Goal: Check status: Check status

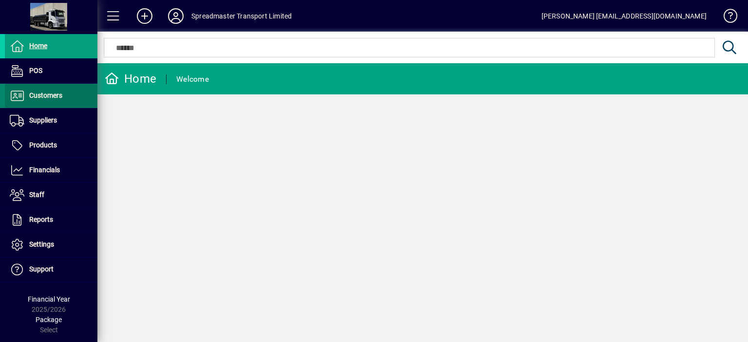
click at [49, 95] on span "Customers" at bounding box center [45, 96] width 33 height 8
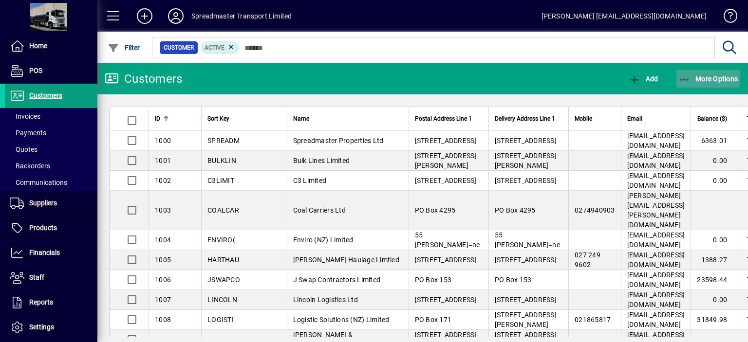
click at [707, 77] on span "More Options" at bounding box center [708, 79] width 59 height 8
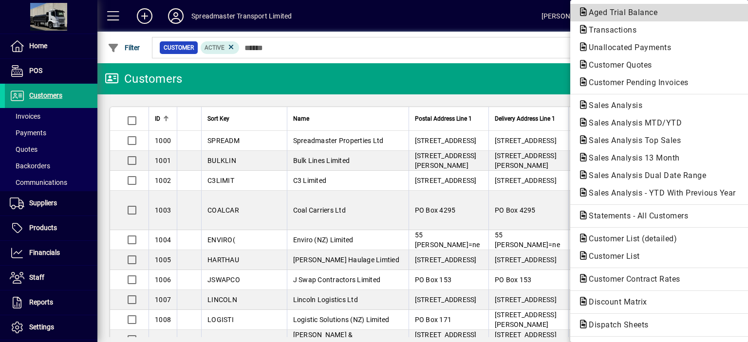
click at [606, 10] on span "Aged Trial Balance" at bounding box center [620, 12] width 84 height 9
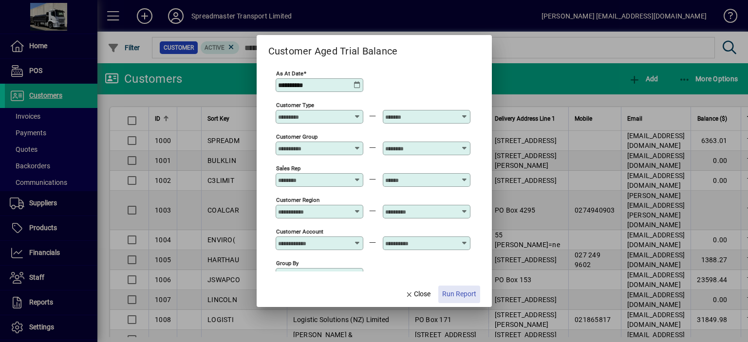
click at [463, 294] on span "Run Report" at bounding box center [459, 294] width 34 height 10
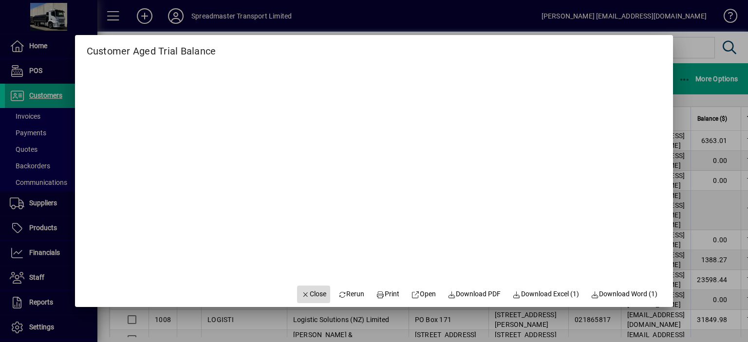
click at [308, 297] on span "Close" at bounding box center [313, 294] width 25 height 10
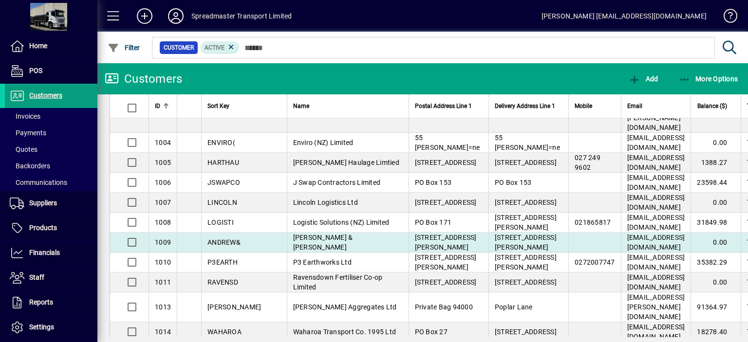
scroll to position [49, 0]
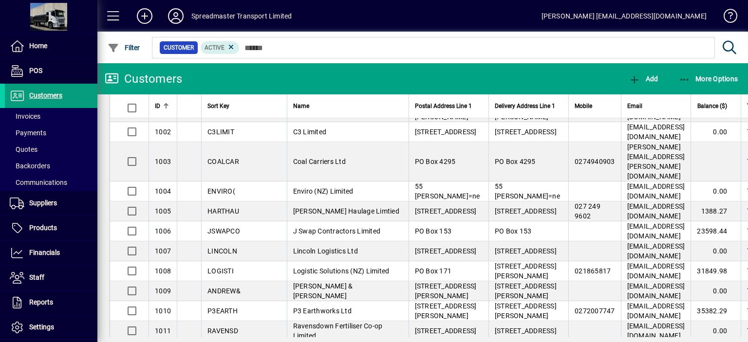
click at [177, 15] on icon at bounding box center [175, 16] width 19 height 16
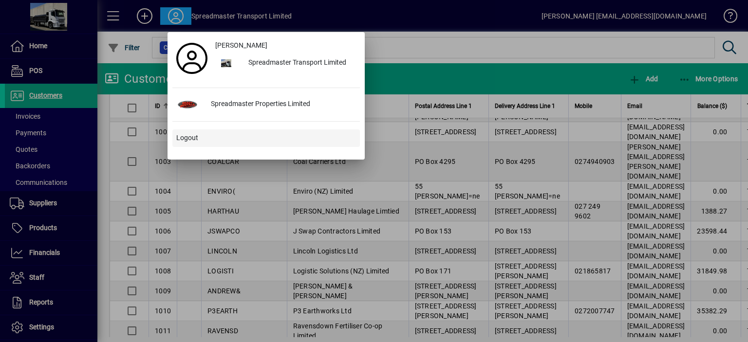
click at [186, 138] on span "Logout" at bounding box center [187, 138] width 22 height 10
